Goal: Contribute content: Add original content to the website for others to see

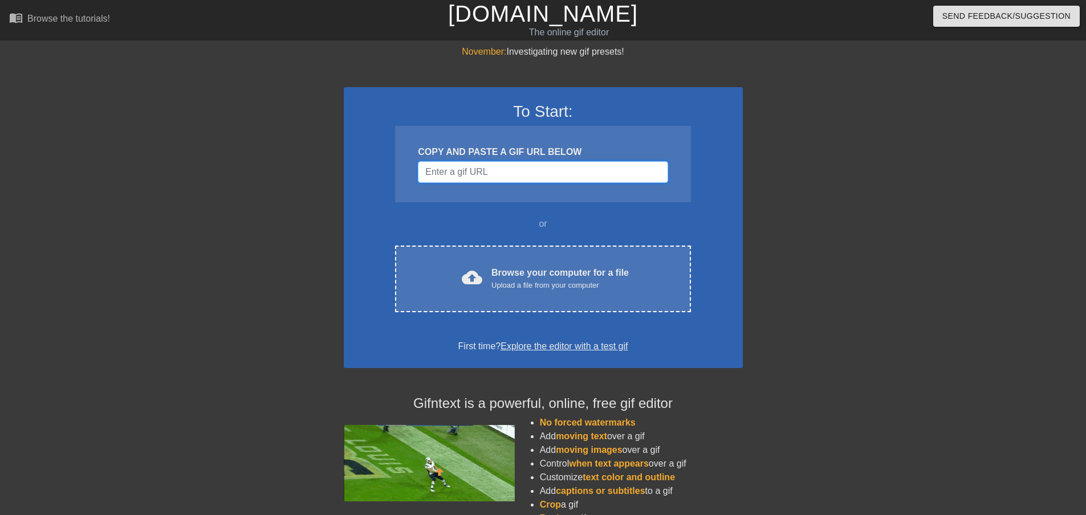
click at [447, 176] on input "Username" at bounding box center [543, 172] width 250 height 22
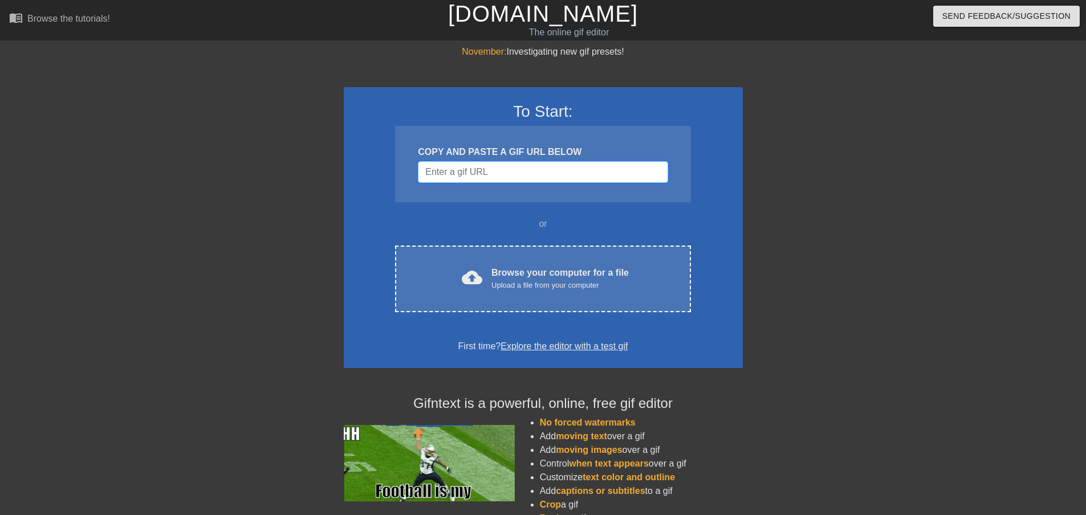
click at [456, 173] on input "Username" at bounding box center [543, 172] width 250 height 22
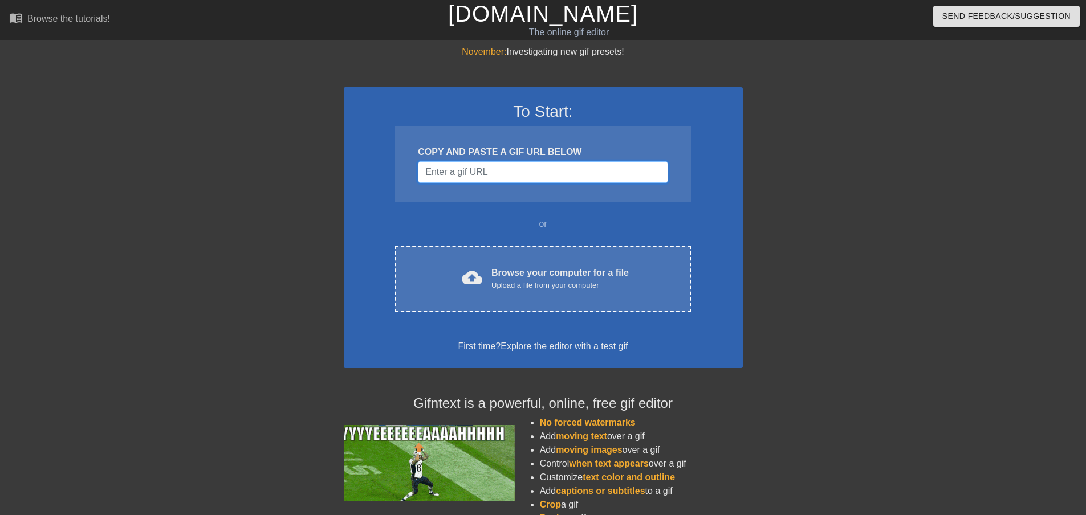
click at [457, 172] on input "Username" at bounding box center [543, 172] width 250 height 22
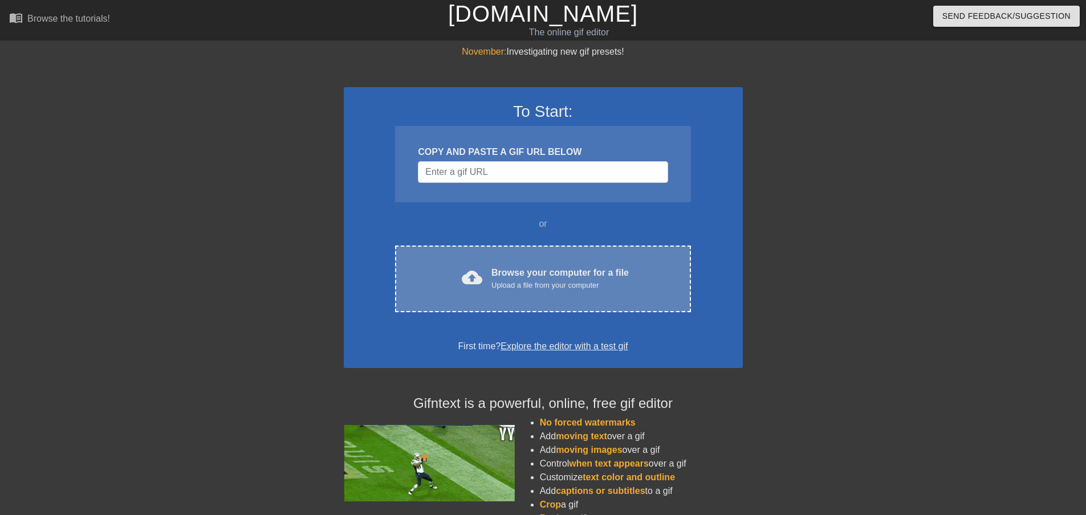
click at [520, 276] on div "Browse your computer for a file Upload a file from your computer" at bounding box center [559, 278] width 137 height 25
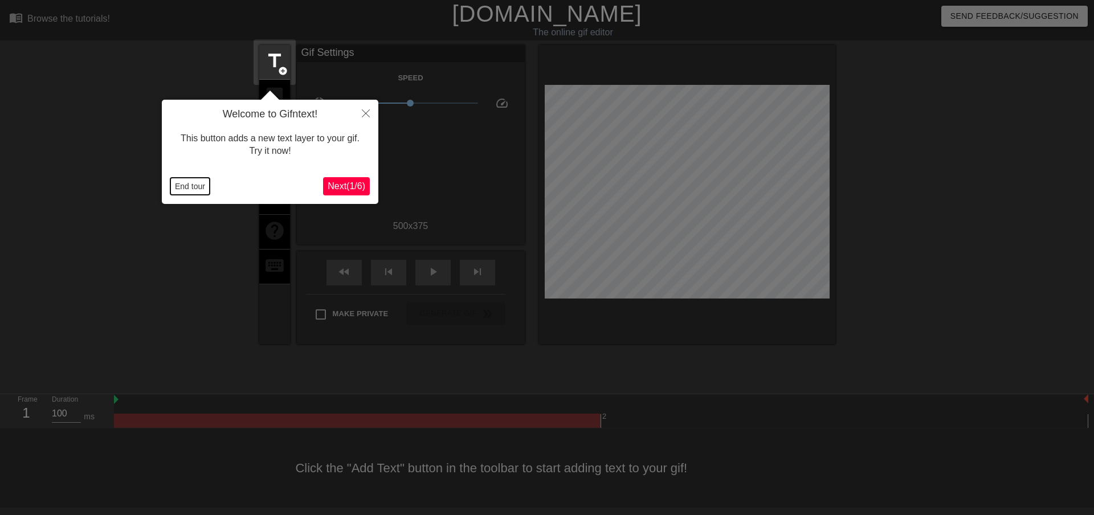
click at [193, 188] on button "End tour" at bounding box center [189, 186] width 39 height 17
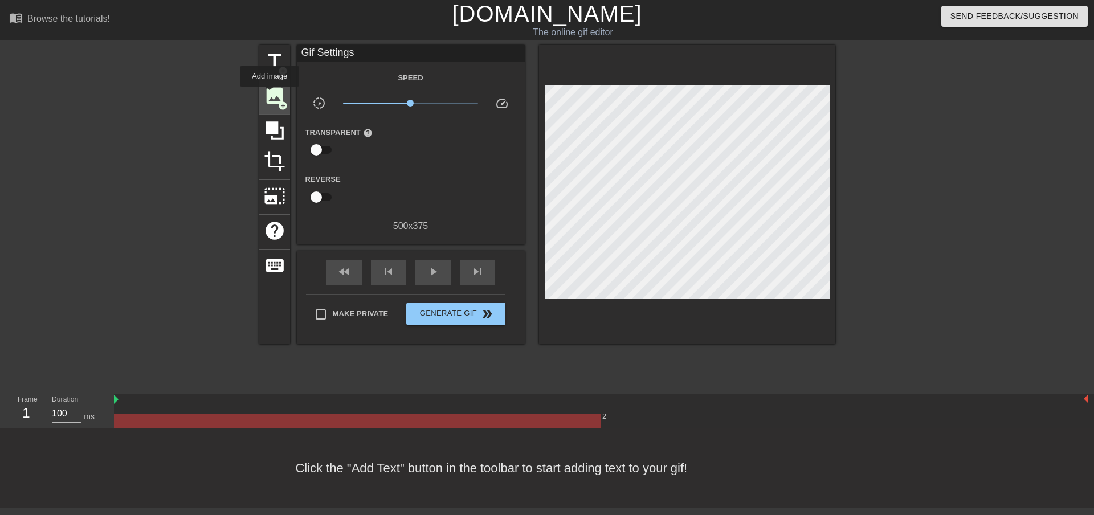
click at [270, 95] on span "image" at bounding box center [275, 96] width 22 height 22
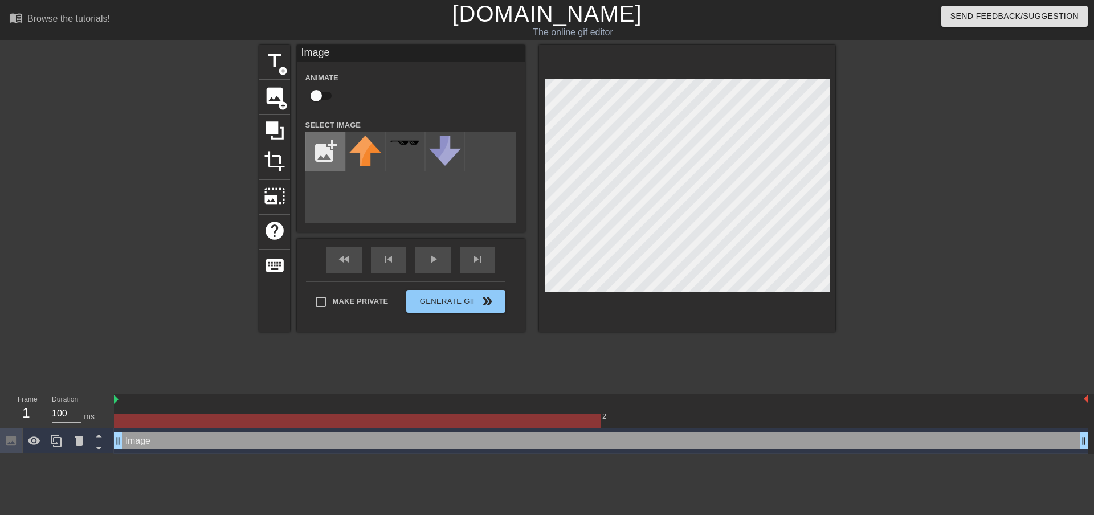
click at [326, 149] on input "file" at bounding box center [325, 151] width 39 height 39
click at [329, 157] on input "file" at bounding box center [325, 151] width 39 height 39
type input "C:\fakepath\ALLNET.png"
click at [0, 415] on div "menu_book Browse the tutorials! [DOMAIN_NAME] The online gif editor Send Feedba…" at bounding box center [547, 227] width 1094 height 454
click at [356, 148] on img at bounding box center [365, 145] width 32 height 18
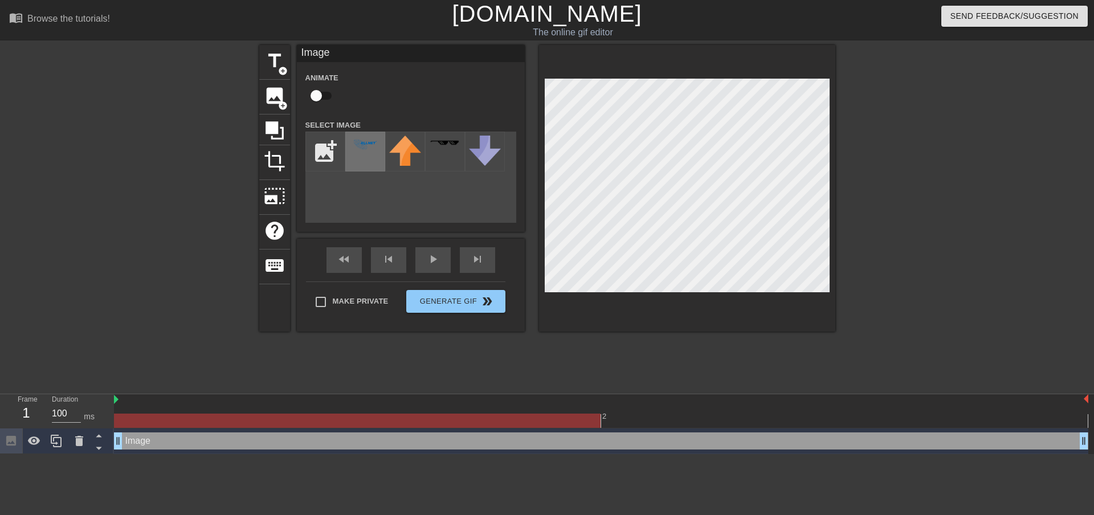
click at [373, 132] on div at bounding box center [365, 152] width 40 height 40
click at [364, 156] on div at bounding box center [365, 152] width 40 height 40
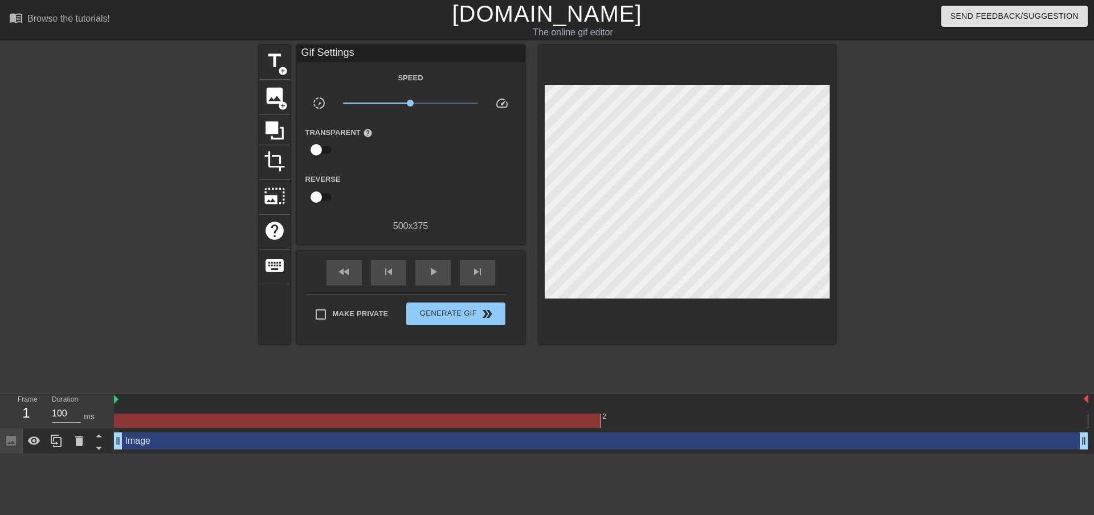
drag, startPoint x: 184, startPoint y: 441, endPoint x: 184, endPoint y: 423, distance: 18.2
click at [184, 422] on div "2 Image drag_handle drag_handle" at bounding box center [604, 424] width 980 height 60
drag, startPoint x: 117, startPoint y: 441, endPoint x: 275, endPoint y: 444, distance: 157.3
click at [149, 445] on div "Image drag_handle drag_handle" at bounding box center [601, 441] width 975 height 17
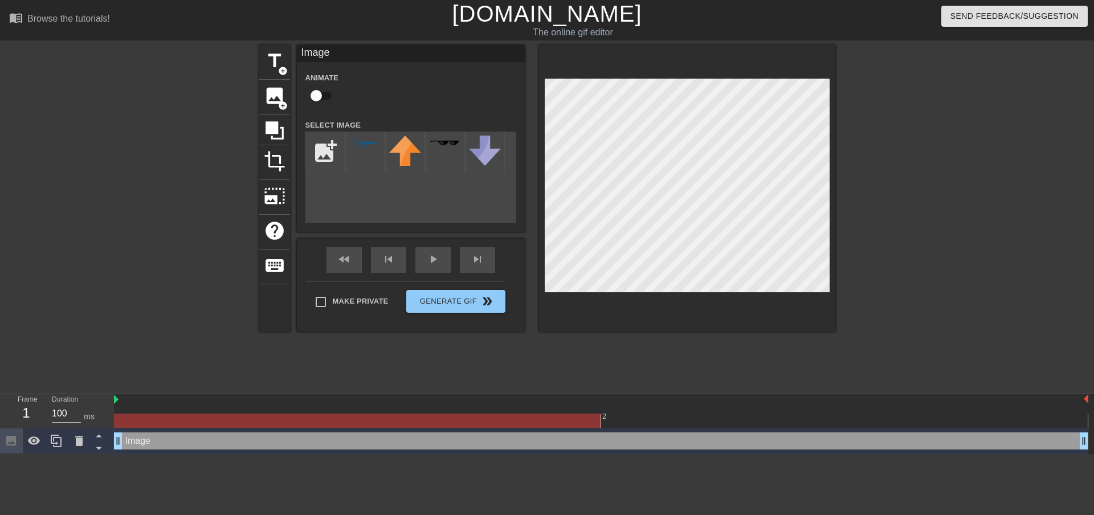
click at [149, 445] on div "Image drag_handle drag_handle" at bounding box center [601, 441] width 975 height 17
drag, startPoint x: 345, startPoint y: 146, endPoint x: 357, endPoint y: 146, distance: 12.5
click at [348, 146] on div at bounding box center [365, 152] width 40 height 40
click at [362, 140] on img at bounding box center [365, 145] width 32 height 18
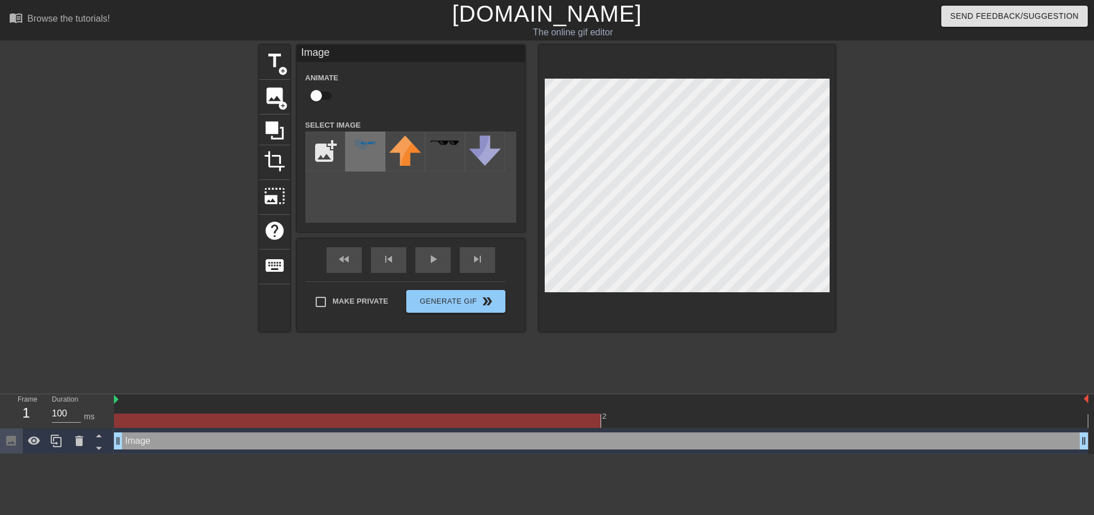
click at [362, 140] on img at bounding box center [365, 145] width 32 height 18
click at [321, 160] on input "file" at bounding box center [325, 151] width 39 height 39
type input "C:\fakepath\ALLNET.png"
click at [358, 145] on img at bounding box center [365, 145] width 32 height 18
click at [359, 145] on img at bounding box center [365, 145] width 32 height 18
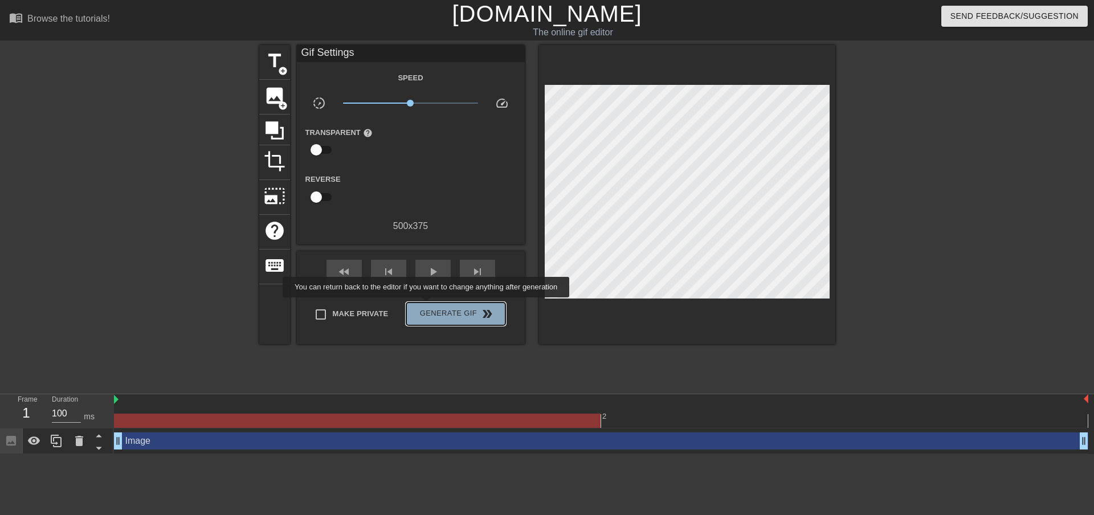
click at [427, 307] on span "Generate Gif double_arrow" at bounding box center [455, 314] width 89 height 14
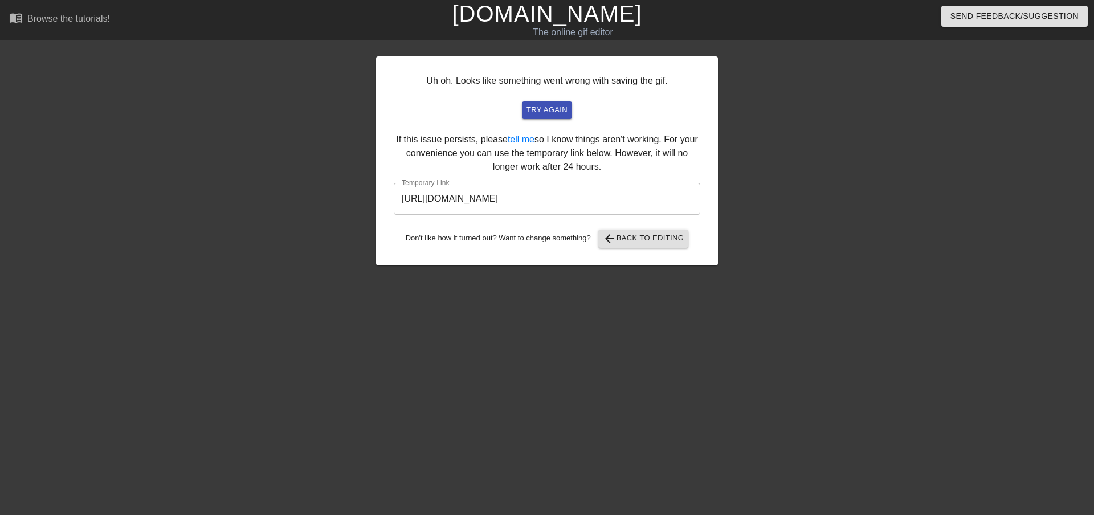
drag, startPoint x: 407, startPoint y: 146, endPoint x: 411, endPoint y: 137, distance: 10.2
